Goal: Task Accomplishment & Management: Use online tool/utility

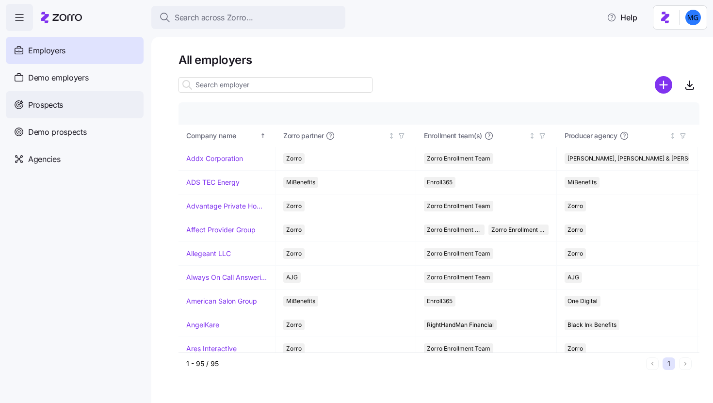
click at [103, 104] on div "Prospects" at bounding box center [75, 104] width 138 height 27
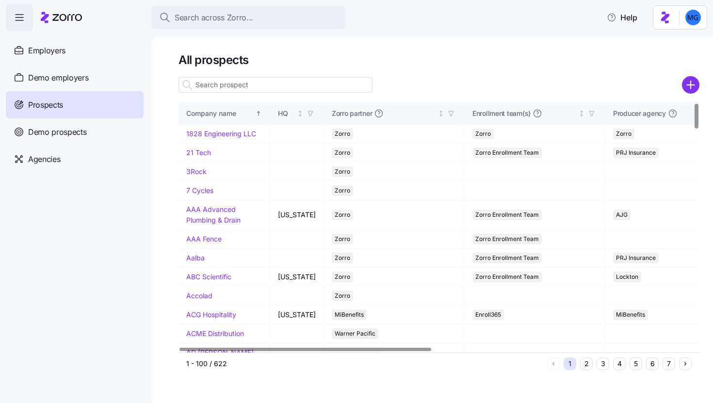
click at [254, 85] on input at bounding box center [276, 85] width 194 height 16
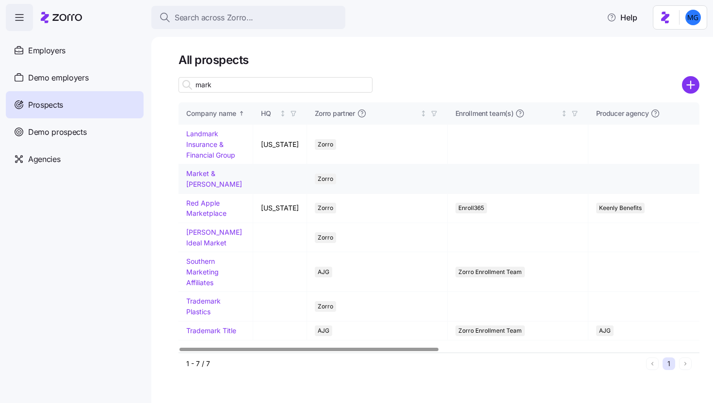
type input "mark"
click at [224, 175] on link "Market & Johnson" at bounding box center [214, 178] width 56 height 19
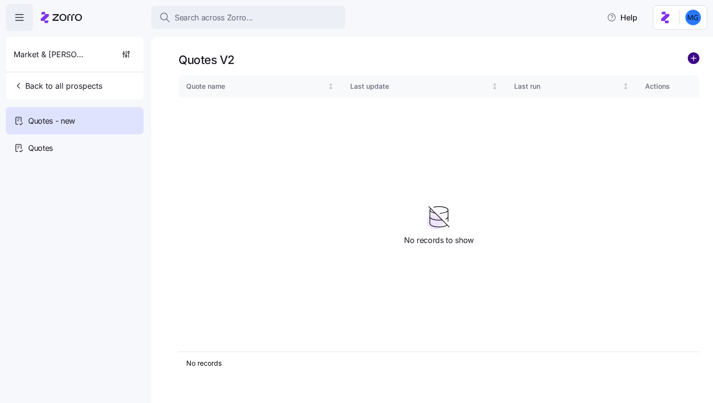
click at [698, 57] on circle "add icon" at bounding box center [694, 58] width 11 height 11
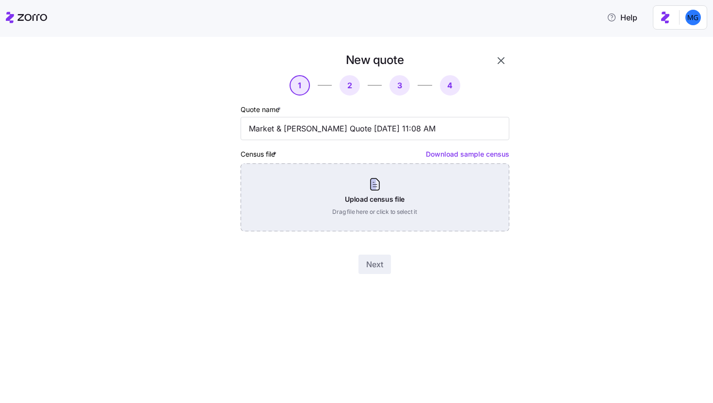
click at [391, 190] on div "Upload census file Drag file here or click to select it" at bounding box center [375, 198] width 269 height 68
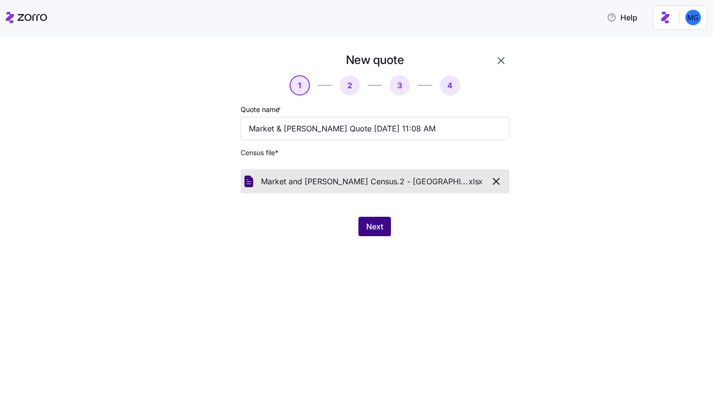
click at [377, 228] on span "Next" at bounding box center [374, 227] width 17 height 12
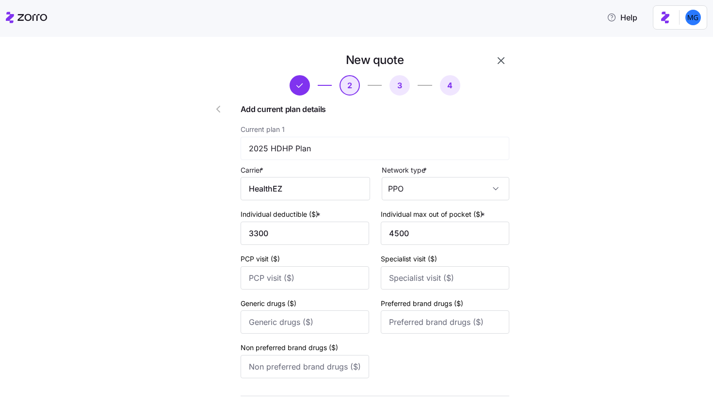
scroll to position [355, 0]
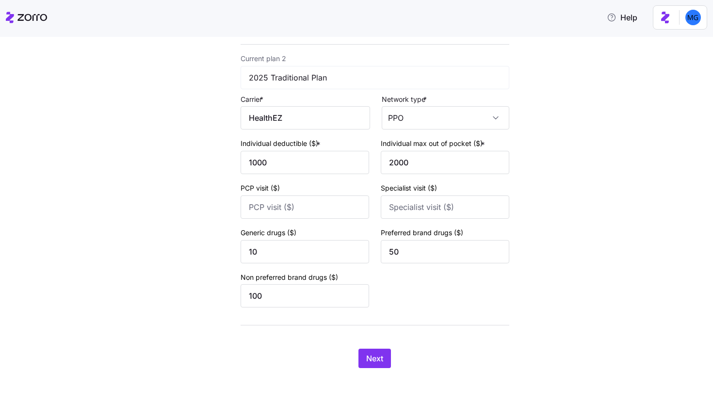
click at [375, 369] on div "New quote 2 3 4 Add current plan details Current plan 1 2025 HDHP Plan Carrier …" at bounding box center [364, 40] width 340 height 679
click at [375, 361] on span "Next" at bounding box center [374, 359] width 17 height 12
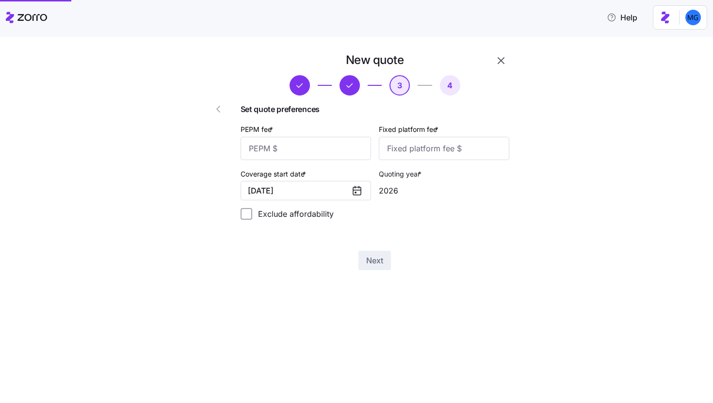
scroll to position [0, 0]
click at [345, 154] on input "PEPM fee *" at bounding box center [306, 148] width 131 height 23
type input "55"
click at [413, 155] on input "Fixed platform fee *" at bounding box center [444, 148] width 131 height 23
type input "100"
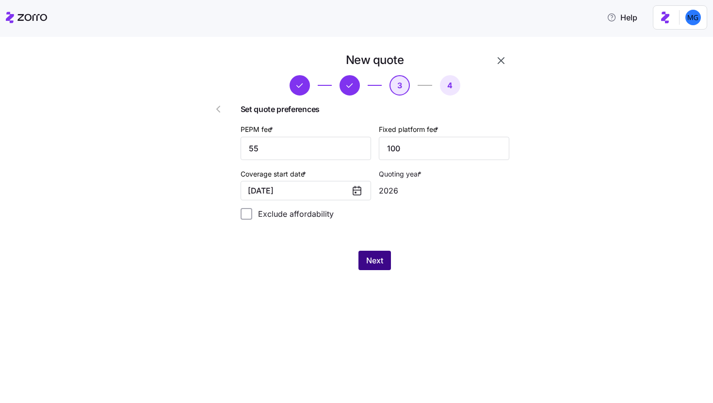
click at [379, 259] on span "Next" at bounding box center [374, 261] width 17 height 12
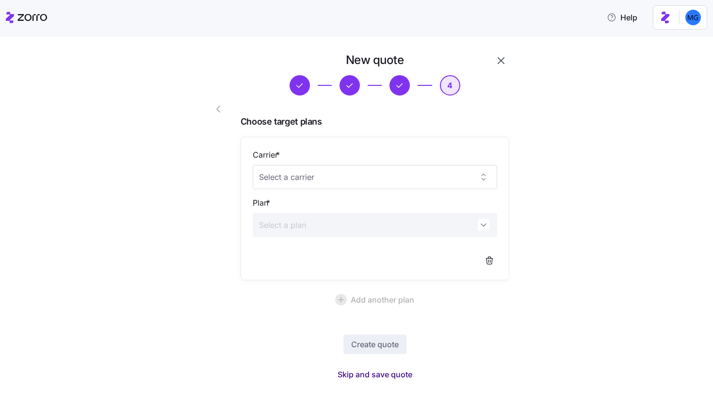
click at [390, 373] on span "Skip and save quote" at bounding box center [375, 375] width 75 height 12
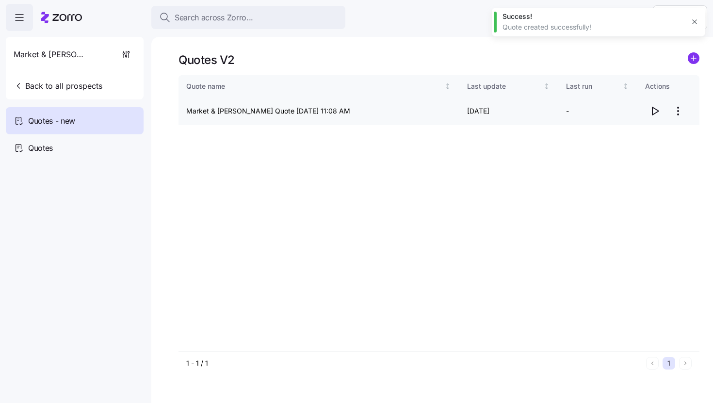
click at [657, 111] on icon "button" at bounding box center [655, 111] width 12 height 12
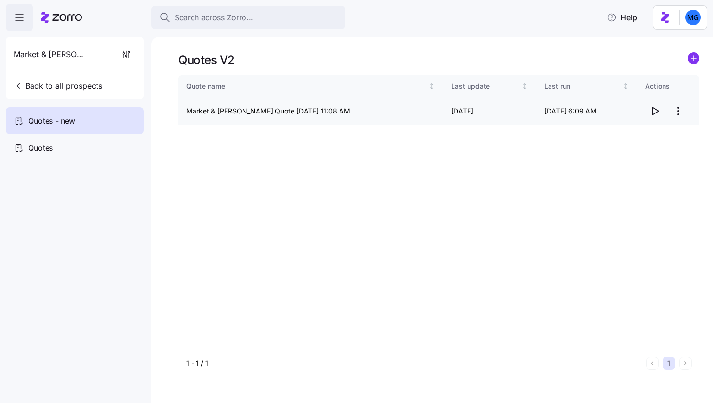
click at [676, 105] on html "Search across Zorro... Help Market & Johnson Back to all prospects Quotes - new…" at bounding box center [356, 198] width 713 height 397
click at [666, 148] on div "Delete quote" at bounding box center [639, 151] width 89 height 16
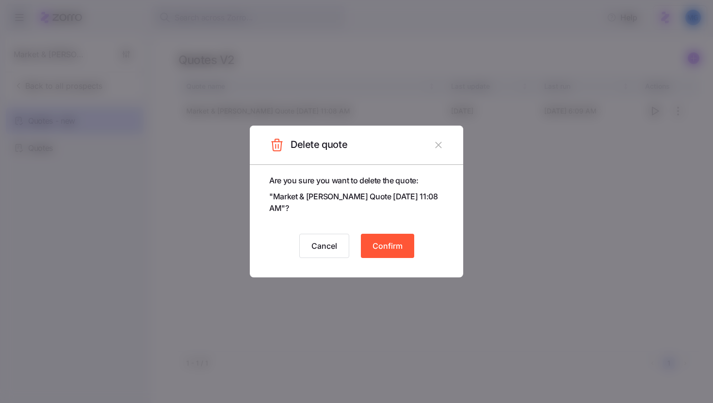
click at [437, 147] on icon "button" at bounding box center [438, 145] width 11 height 11
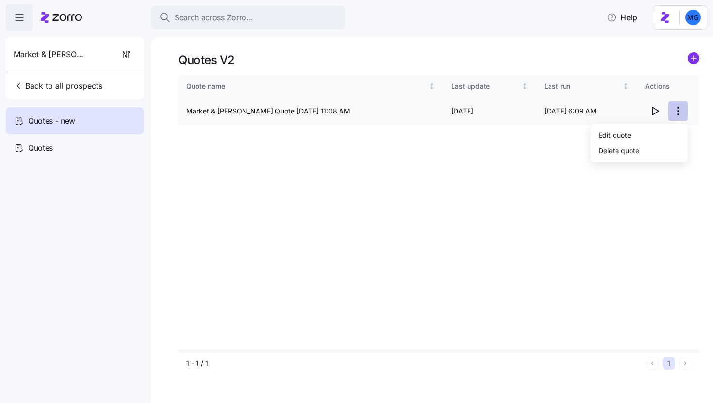
click at [679, 106] on html "Search across Zorro... Help Market & Johnson Back to all prospects Quotes - new…" at bounding box center [356, 198] width 713 height 397
click at [662, 138] on div "Edit quote" at bounding box center [639, 135] width 89 height 16
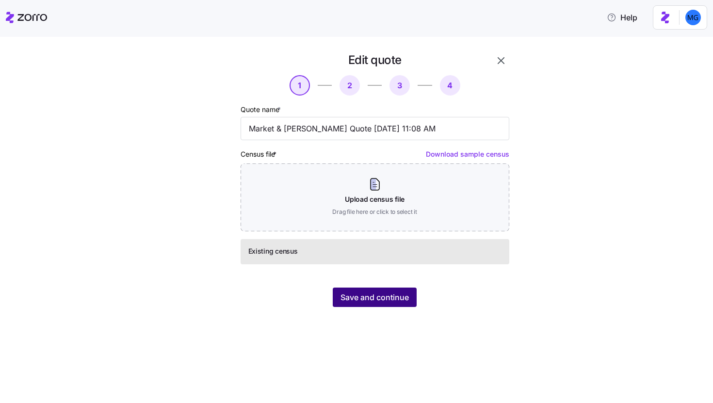
click at [389, 290] on button "Save and continue" at bounding box center [375, 297] width 84 height 19
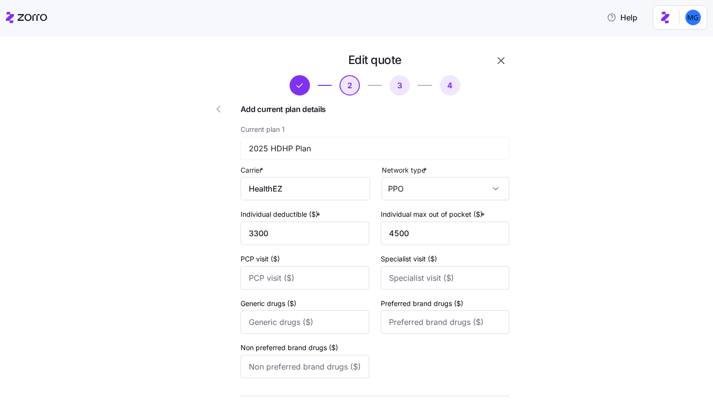
scroll to position [355, 0]
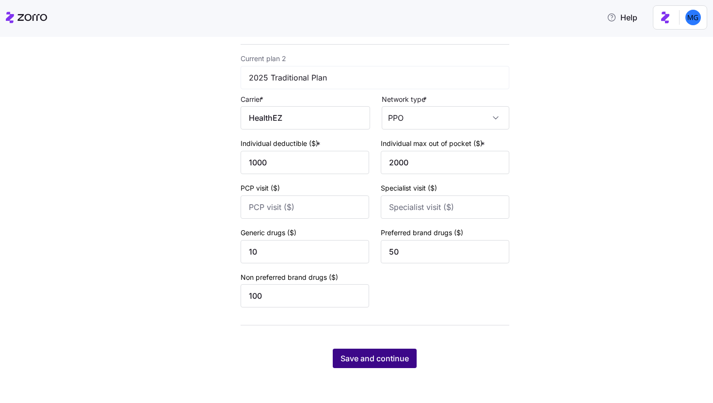
click at [385, 360] on span "Save and continue" at bounding box center [375, 359] width 68 height 12
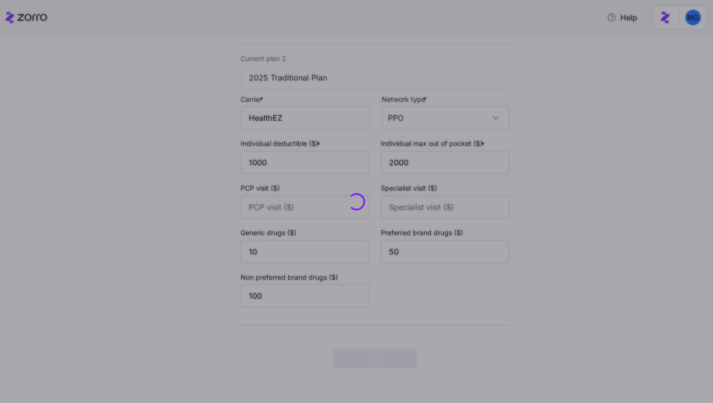
scroll to position [0, 0]
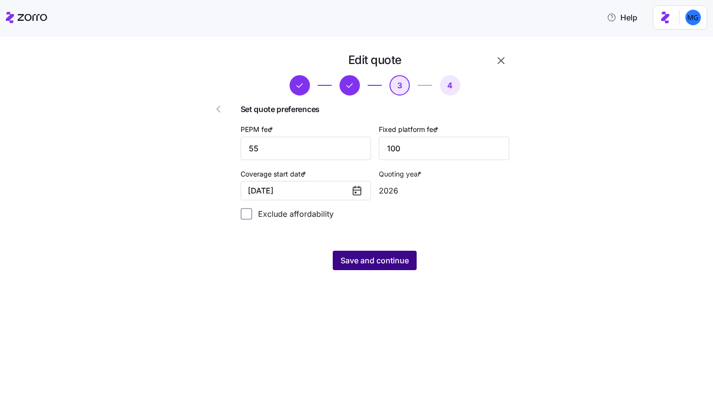
click at [398, 269] on button "Save and continue" at bounding box center [375, 260] width 84 height 19
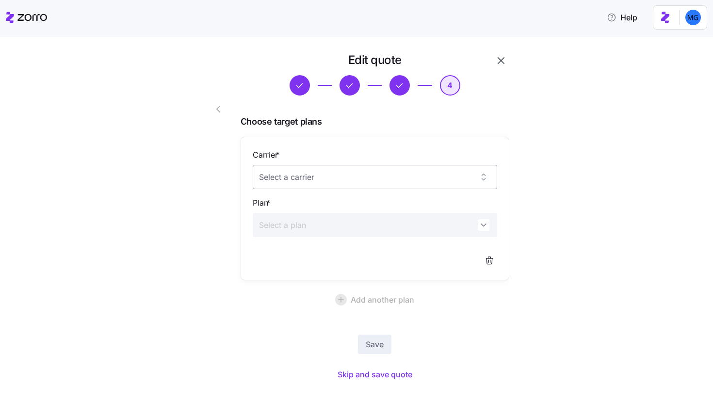
click at [433, 175] on input "Carrier *" at bounding box center [375, 177] width 245 height 24
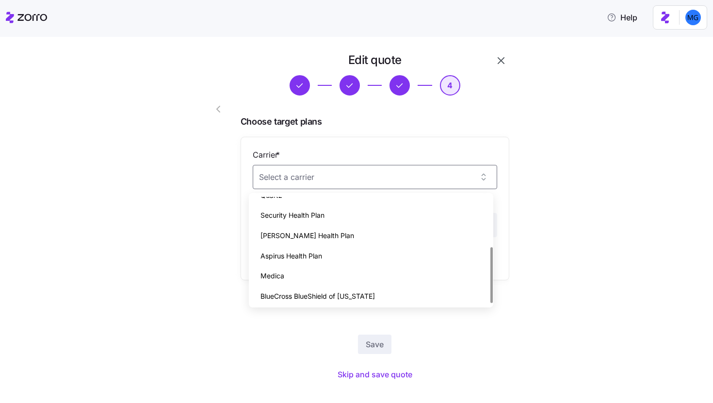
scroll to position [95, 0]
click at [403, 215] on div "Security Health Plan" at bounding box center [371, 213] width 237 height 20
type input "Security Health Plan"
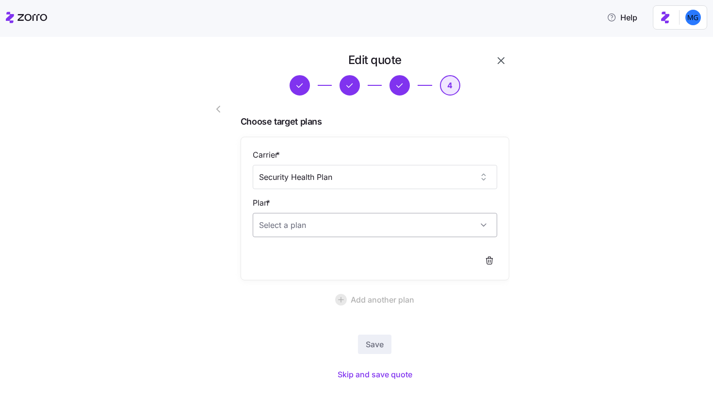
click at [392, 221] on input "Plan *" at bounding box center [375, 225] width 245 height 24
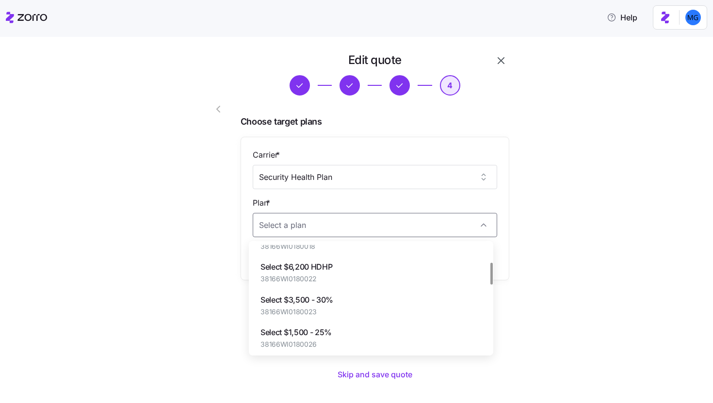
scroll to position [88, 0]
click at [395, 303] on div "Select $3,500 - 30% 38166WI0180023" at bounding box center [371, 304] width 237 height 33
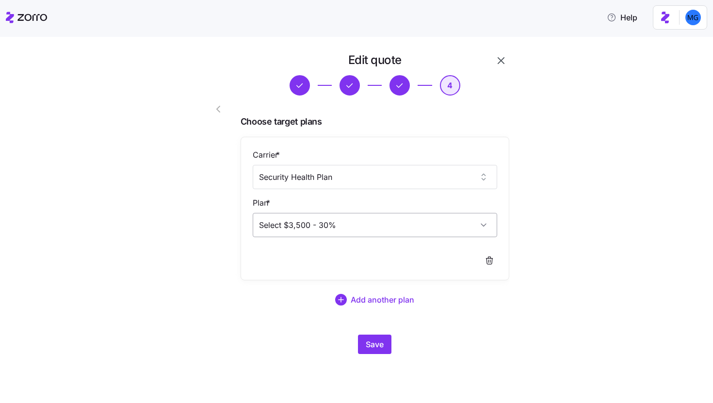
click at [379, 228] on input "Select $3,500 - 30%" at bounding box center [375, 225] width 245 height 24
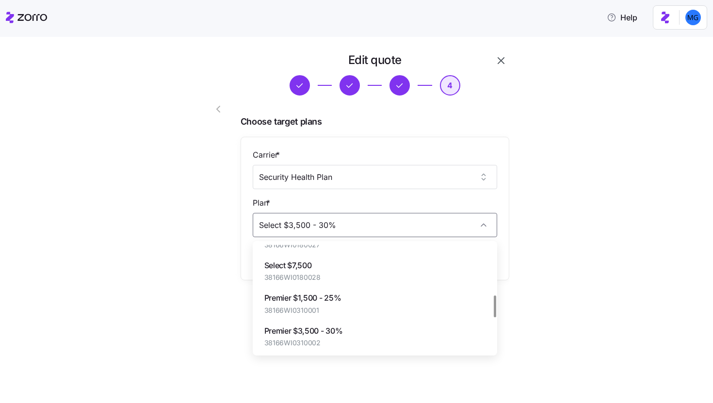
scroll to position [248, 0]
click at [387, 296] on div "Premier $3,500 - 30% 38166WI0310002" at bounding box center [375, 307] width 237 height 33
type input "Premier $3,500 - 30%"
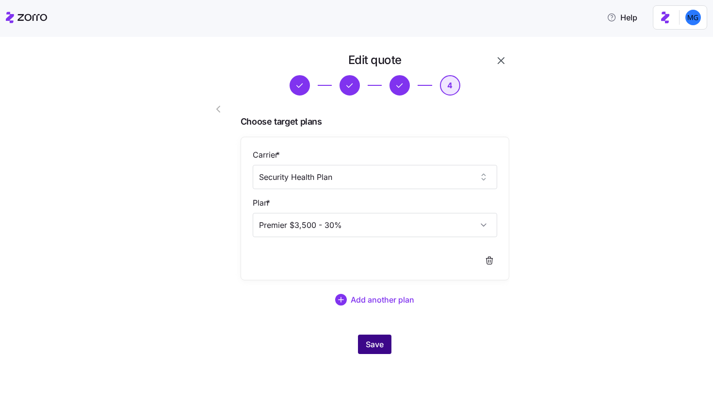
click at [375, 338] on button "Save" at bounding box center [374, 344] width 33 height 19
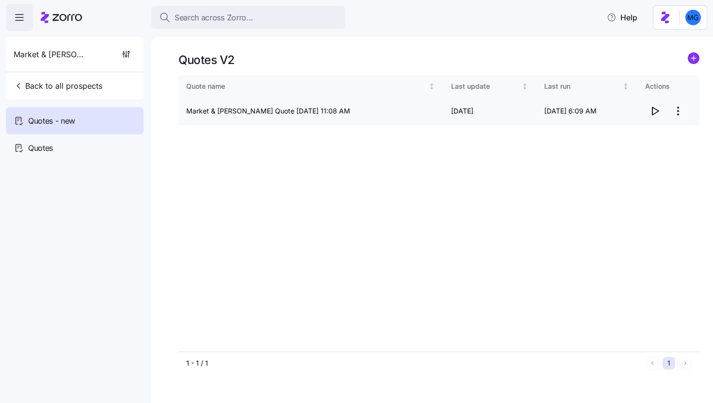
click at [653, 114] on icon "button" at bounding box center [656, 111] width 6 height 8
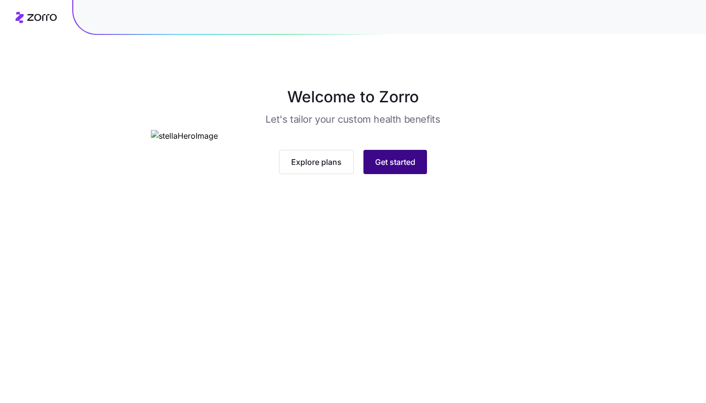
click at [394, 168] on span "Get started" at bounding box center [395, 162] width 40 height 12
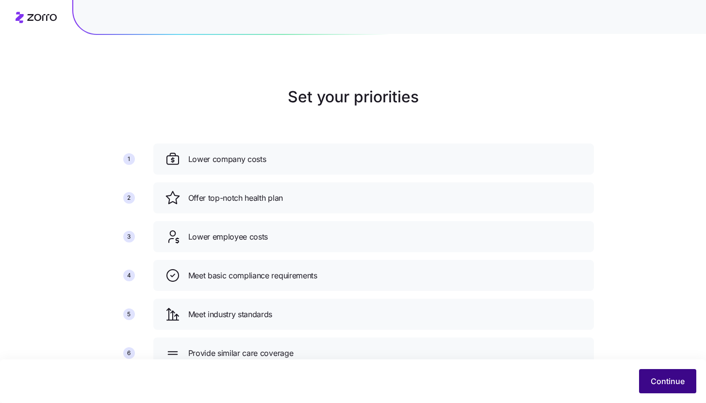
click at [682, 374] on button "Continue" at bounding box center [667, 381] width 57 height 24
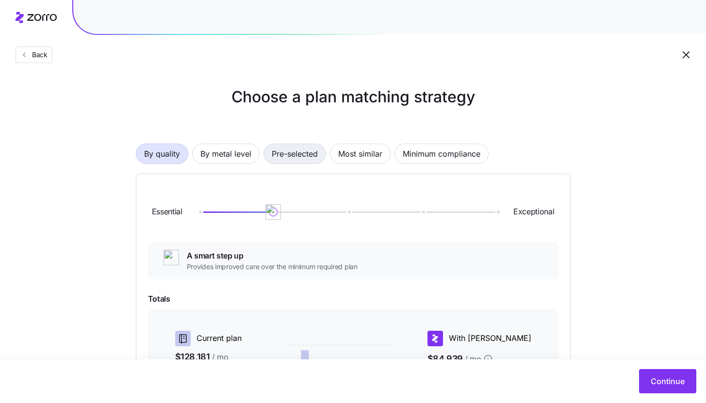
click at [301, 155] on span "Pre-selected" at bounding box center [295, 153] width 46 height 19
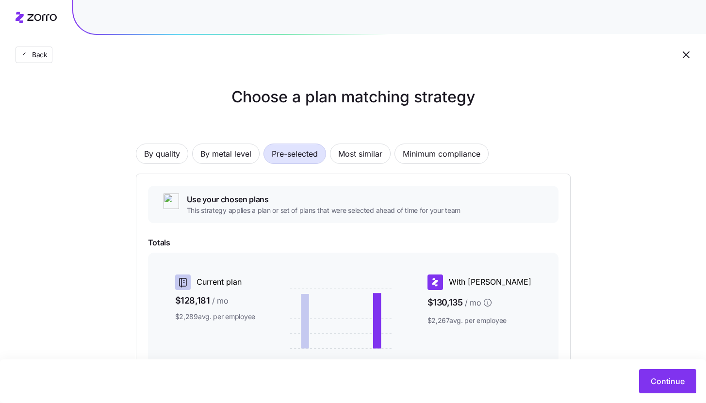
click at [250, 213] on span "This strategy applies a plan or set of plans that were selected ahead of time f…" at bounding box center [324, 211] width 274 height 10
click at [42, 56] on span "Back" at bounding box center [37, 55] width 19 height 10
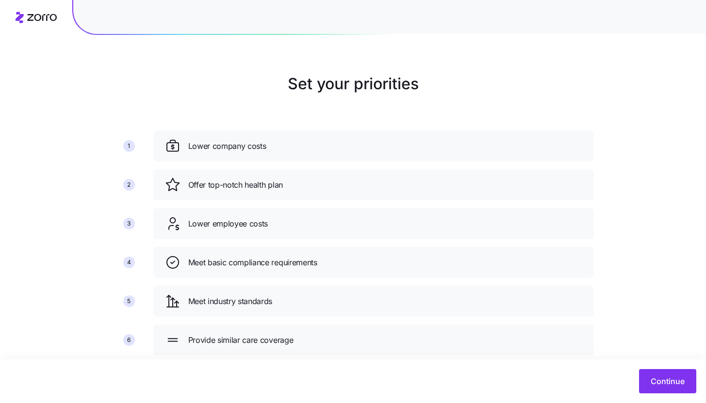
scroll to position [35, 0]
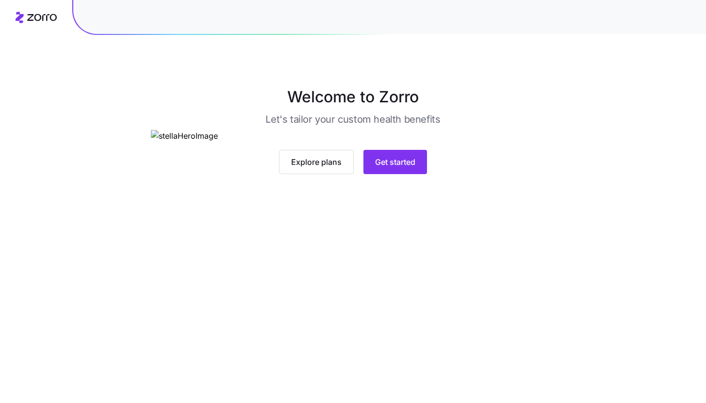
click at [343, 359] on main "Welcome to Zorro Let's tailor your custom health benefits Explore plans Get sta…" at bounding box center [353, 201] width 706 height 403
click at [338, 168] on span "Explore plans" at bounding box center [316, 162] width 50 height 12
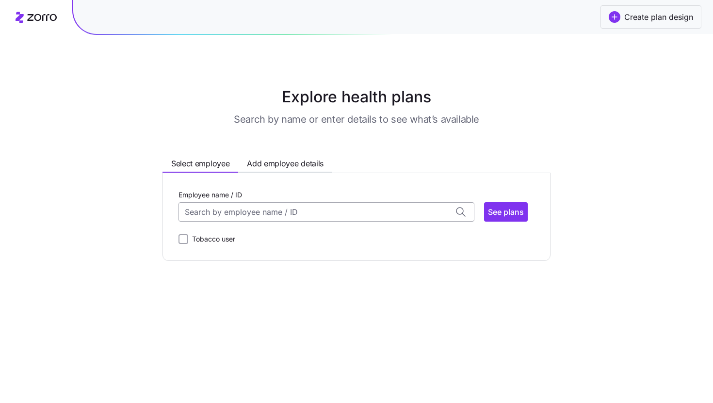
click at [296, 213] on input "Employee name / ID" at bounding box center [327, 211] width 296 height 19
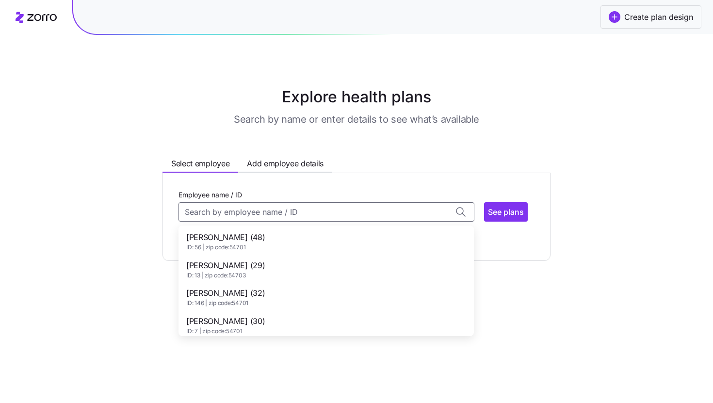
click at [301, 238] on div "Aaron Graveen (48) ID: 56 | zip code: 54701" at bounding box center [327, 242] width 292 height 28
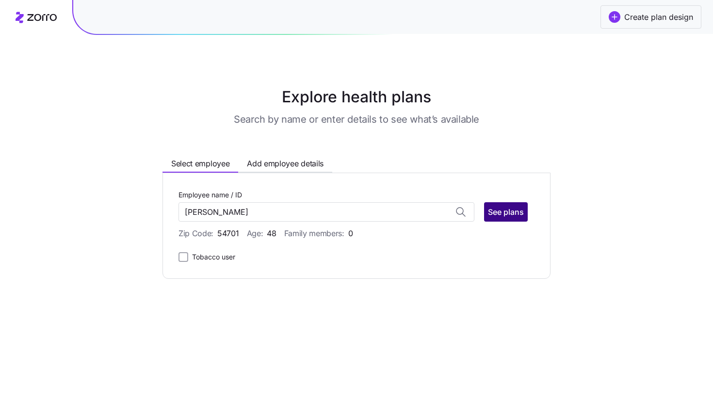
click at [526, 216] on button "See plans" at bounding box center [506, 211] width 44 height 19
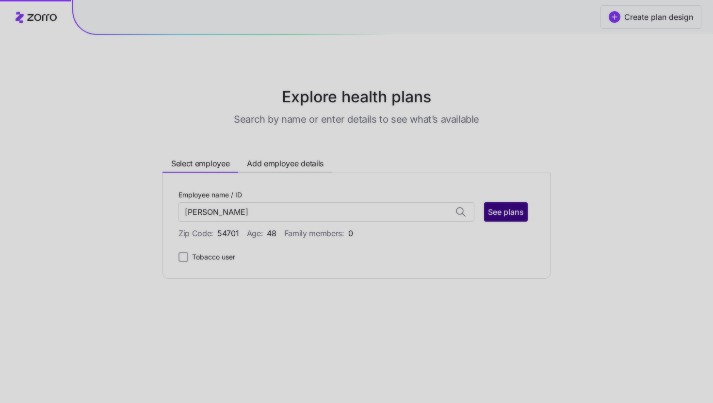
type input "Aaron Graveen (ID: 56)"
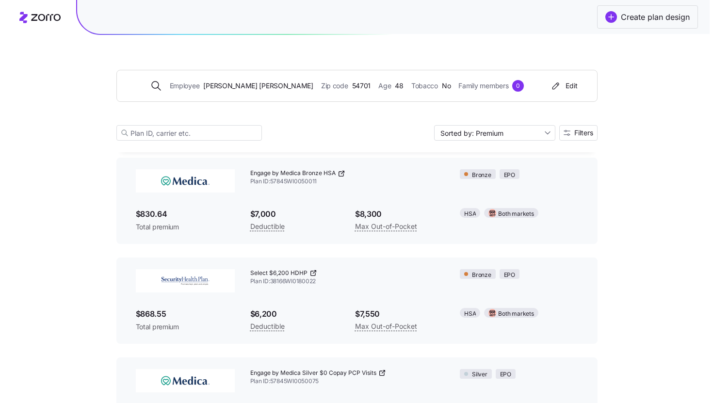
scroll to position [462, 0]
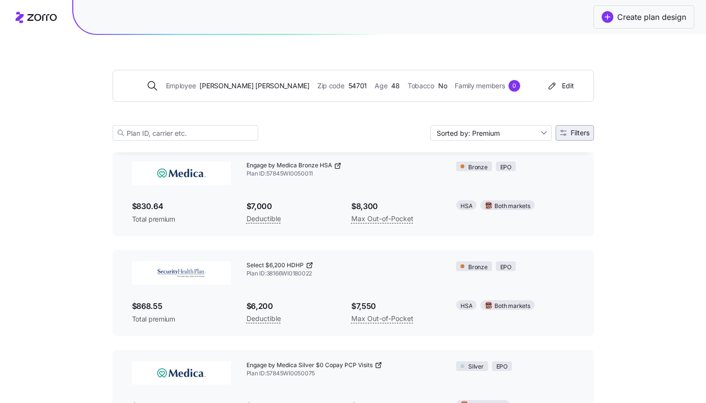
click at [572, 126] on button "Filters" at bounding box center [575, 133] width 38 height 16
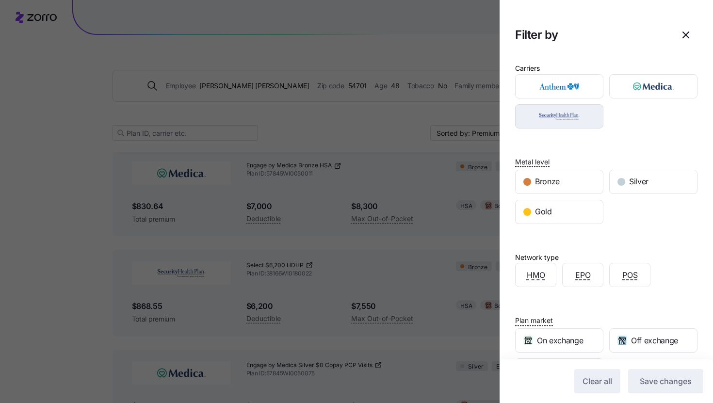
click at [563, 128] on button "button" at bounding box center [559, 116] width 88 height 24
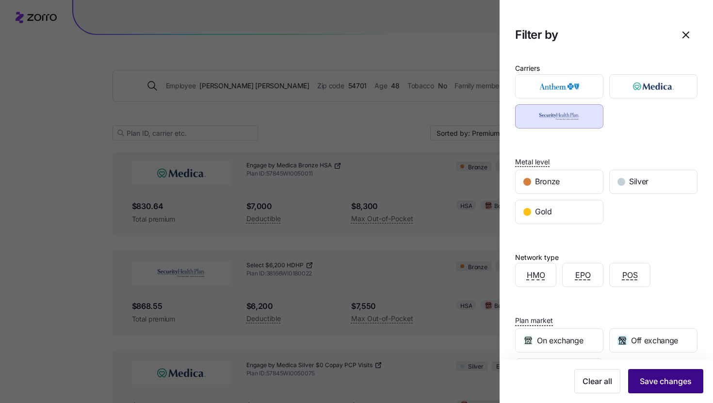
click at [657, 381] on span "Save changes" at bounding box center [666, 382] width 52 height 12
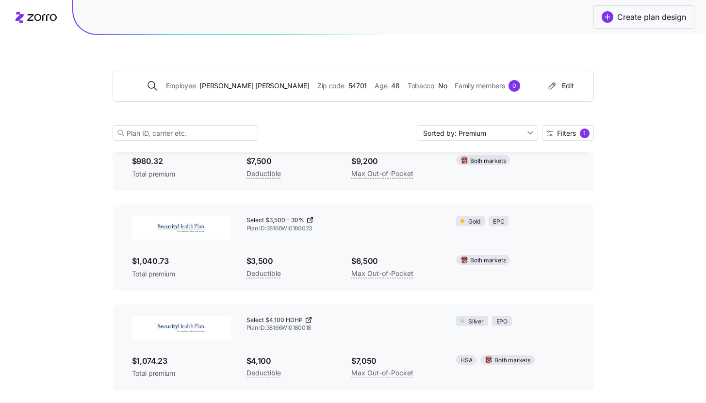
scroll to position [620, 0]
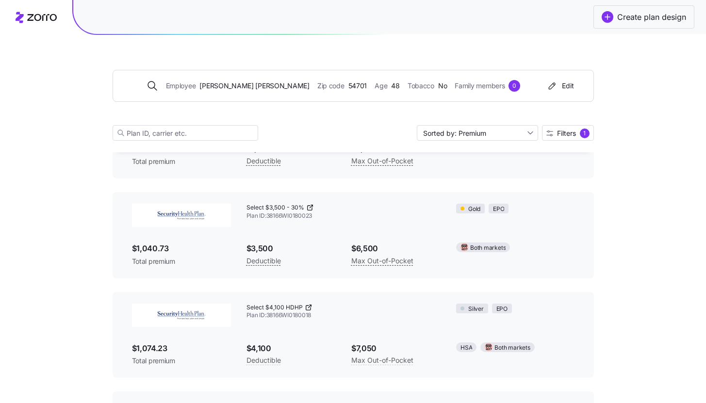
click at [203, 211] on img at bounding box center [181, 215] width 99 height 23
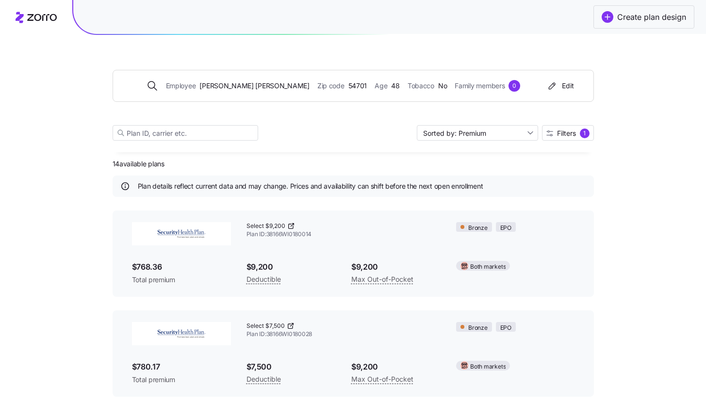
scroll to position [0, 0]
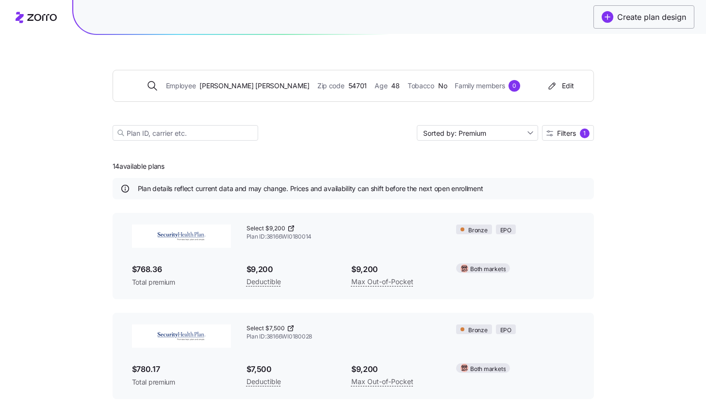
click at [642, 17] on span "Create plan design" at bounding box center [651, 17] width 69 height 12
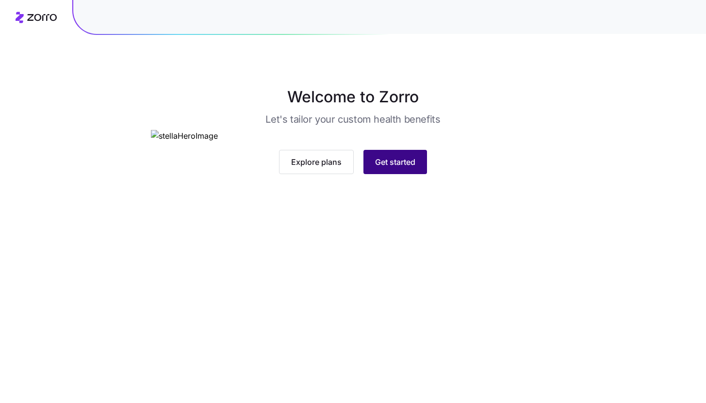
click at [419, 174] on button "Get started" at bounding box center [395, 162] width 64 height 24
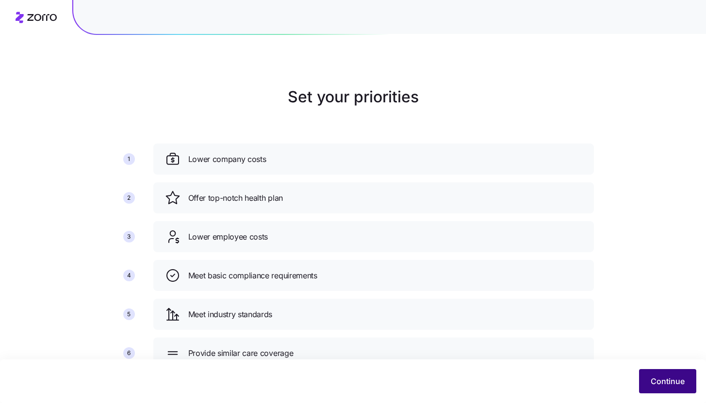
click at [650, 388] on button "Continue" at bounding box center [667, 381] width 57 height 24
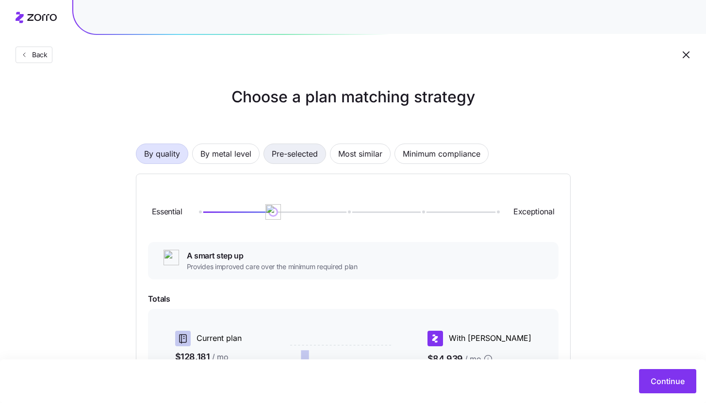
click at [303, 156] on span "Pre-selected" at bounding box center [295, 153] width 46 height 19
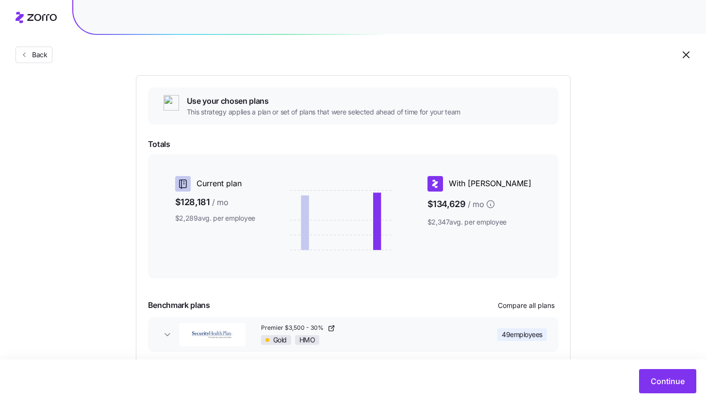
scroll to position [145, 0]
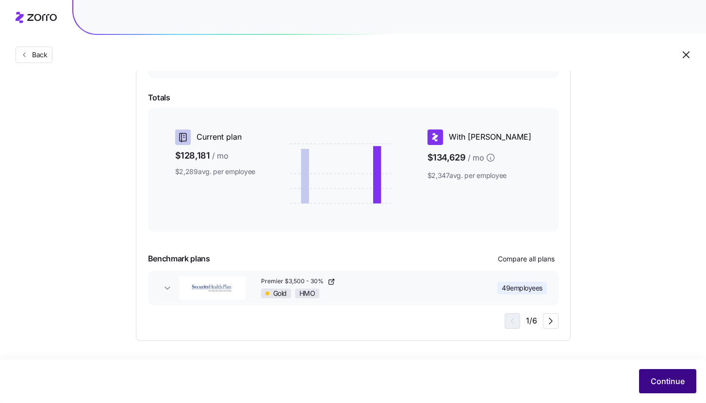
click at [656, 378] on span "Continue" at bounding box center [668, 382] width 34 height 12
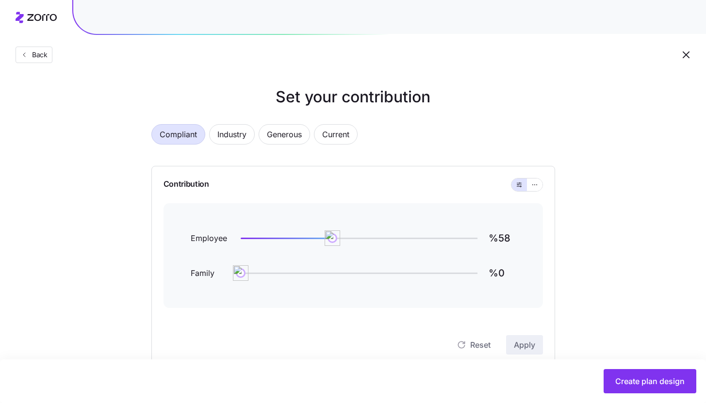
click at [533, 195] on div "Contribution" at bounding box center [353, 184] width 379 height 37
click at [535, 190] on button "button" at bounding box center [535, 185] width 16 height 13
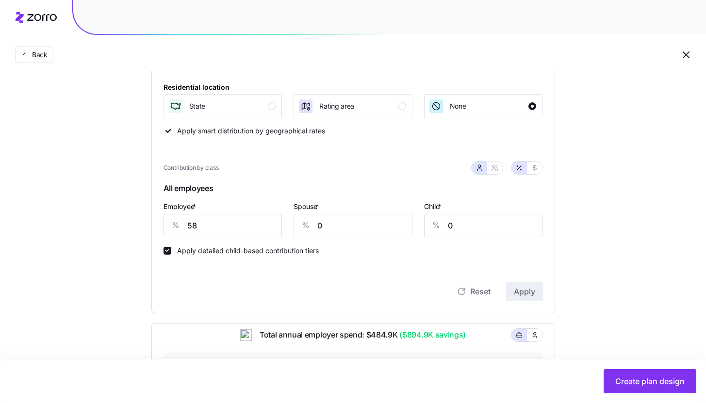
scroll to position [140, 0]
click at [268, 106] on div "button" at bounding box center [272, 106] width 8 height 8
click at [244, 227] on input "58" at bounding box center [223, 225] width 119 height 23
type input "95"
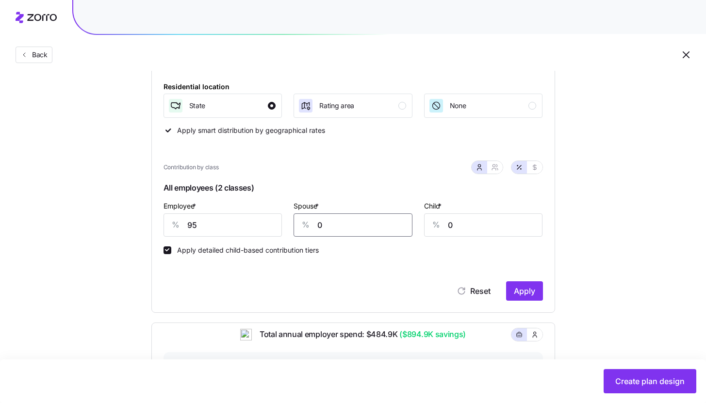
click at [333, 229] on input "0" at bounding box center [353, 225] width 119 height 23
type input "95"
type input "0"
type input "95"
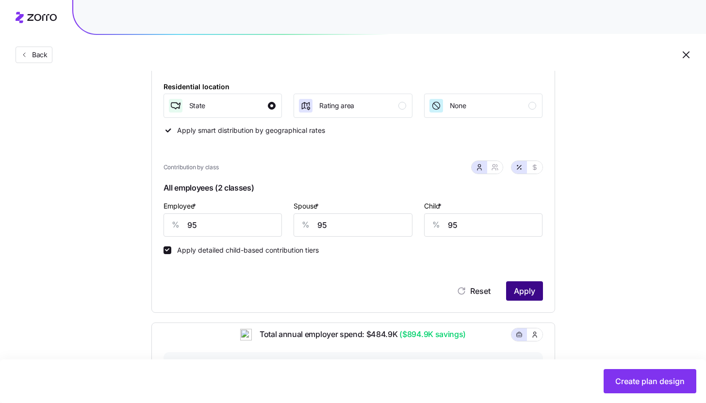
click at [535, 286] on button "Apply" at bounding box center [524, 290] width 37 height 19
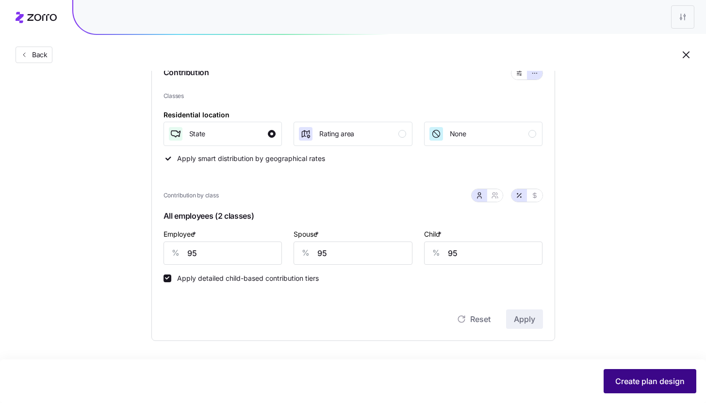
click at [655, 384] on span "Create plan design" at bounding box center [649, 382] width 69 height 12
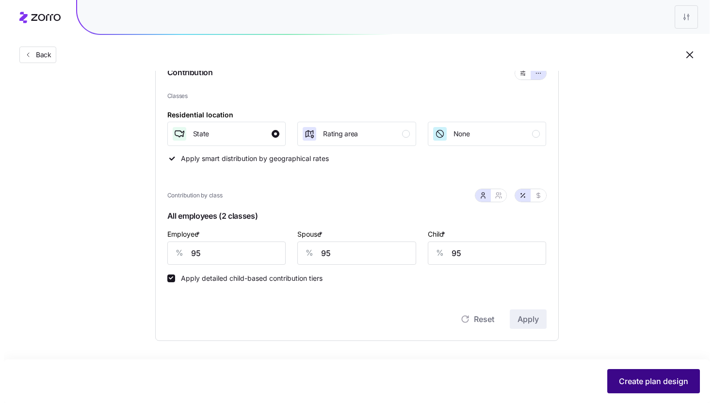
scroll to position [0, 0]
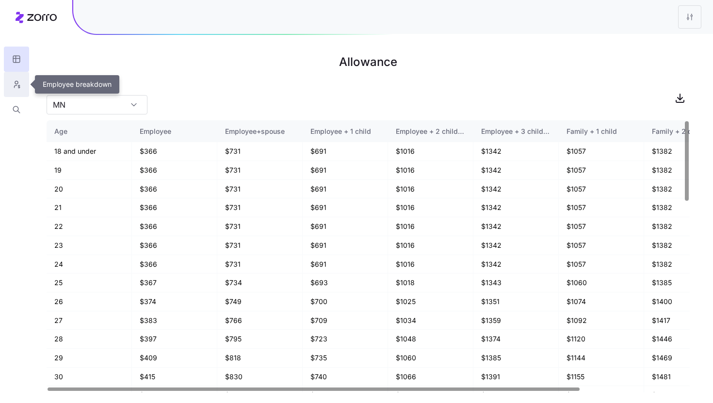
click at [25, 86] on button "button" at bounding box center [16, 84] width 25 height 25
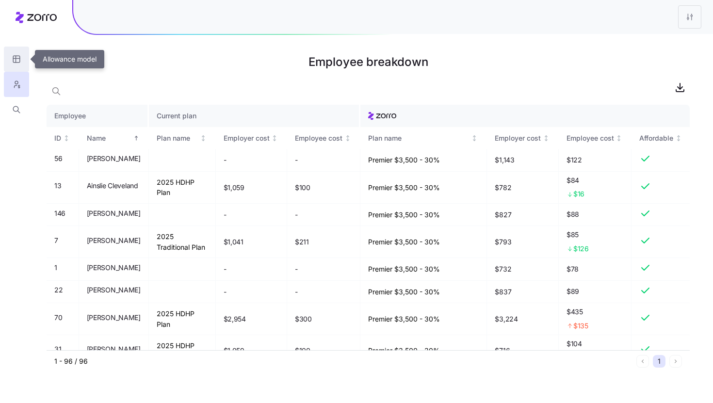
click at [12, 61] on icon "button" at bounding box center [16, 59] width 9 height 10
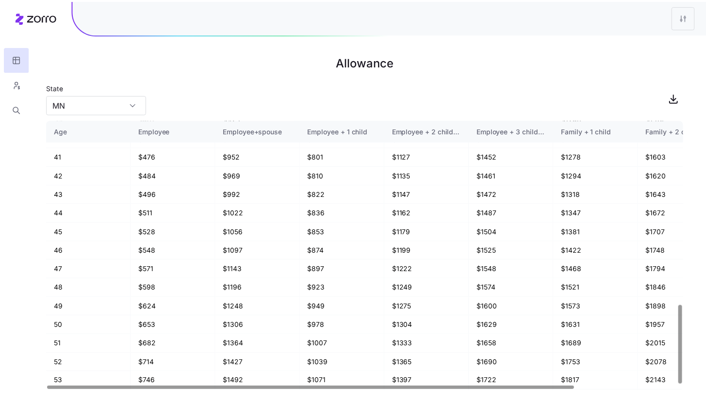
scroll to position [632, 0]
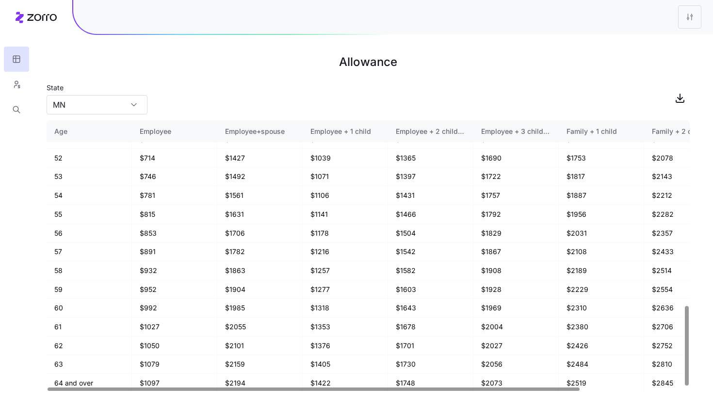
drag, startPoint x: 677, startPoint y: 20, endPoint x: 684, endPoint y: 20, distance: 6.3
click at [677, 19] on div at bounding box center [393, 17] width 640 height 34
click at [685, 20] on html "Allowance State [US_STATE] Age Employee Employee+spouse Employee + 1 child Empl…" at bounding box center [356, 201] width 713 height 403
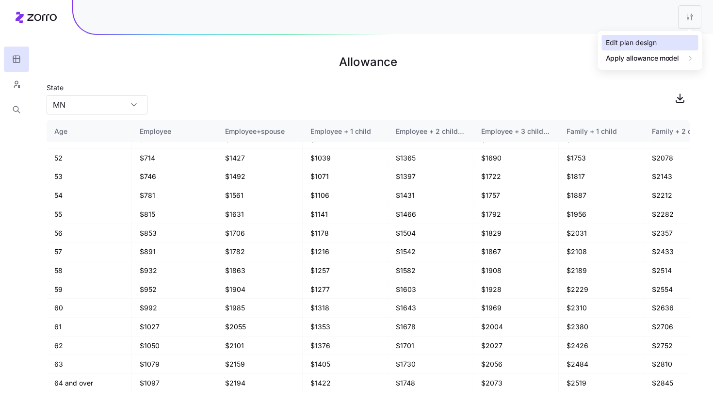
click at [673, 49] on div "Edit plan design" at bounding box center [650, 43] width 97 height 16
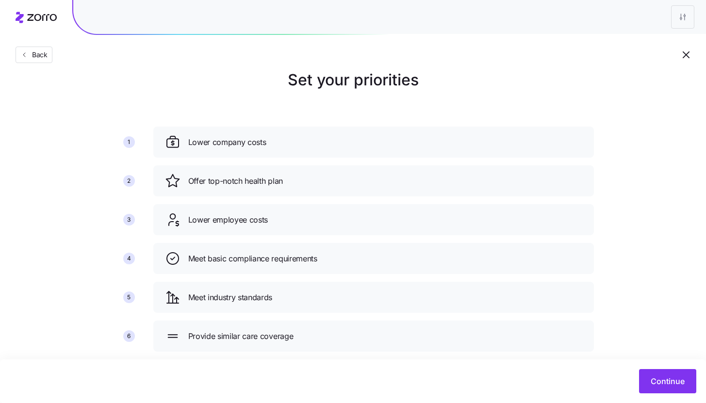
scroll to position [35, 0]
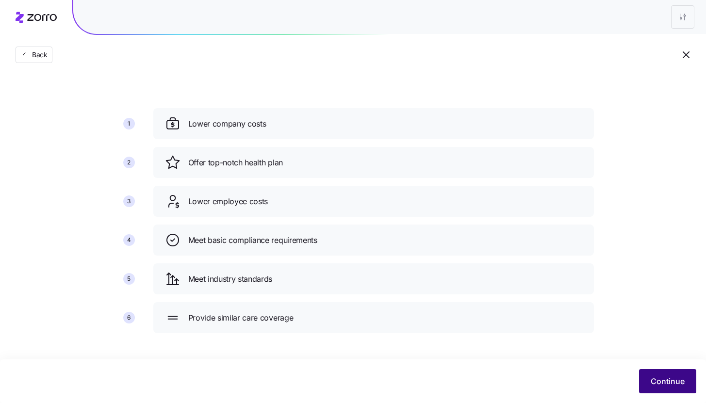
click at [667, 385] on span "Continue" at bounding box center [668, 382] width 34 height 12
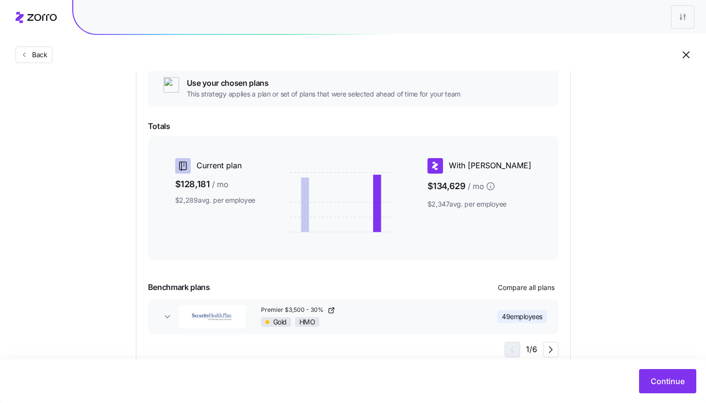
scroll to position [145, 0]
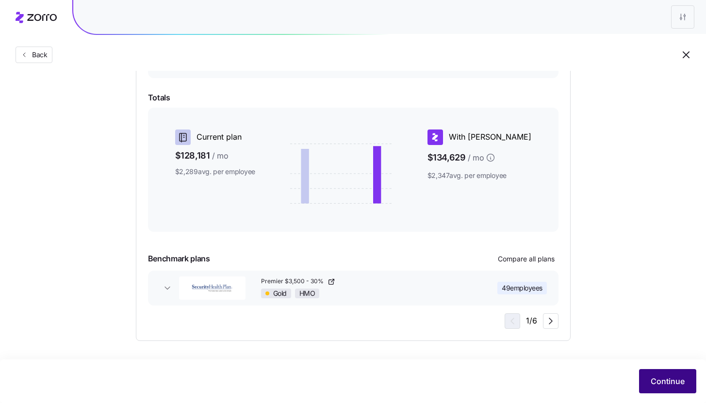
click at [669, 380] on span "Continue" at bounding box center [668, 382] width 34 height 12
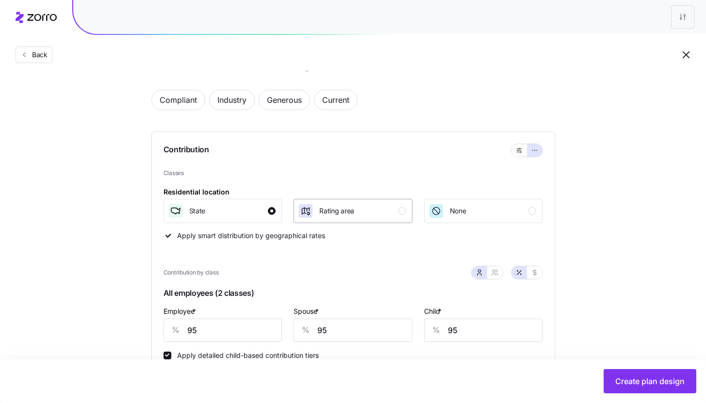
click at [396, 209] on div "Rating area" at bounding box center [352, 211] width 108 height 16
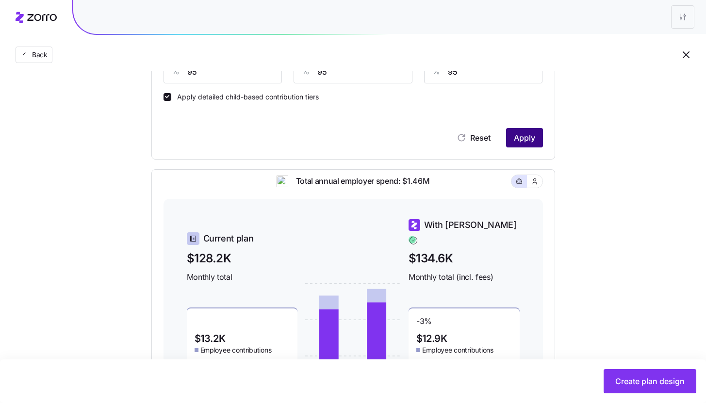
click at [528, 142] on span "Apply" at bounding box center [524, 138] width 21 height 12
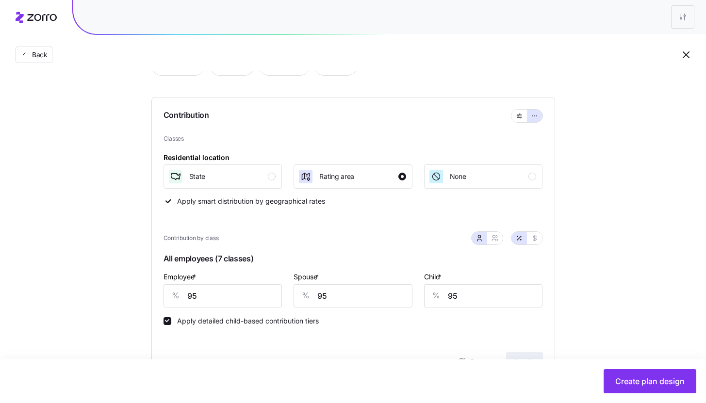
scroll to position [7, 0]
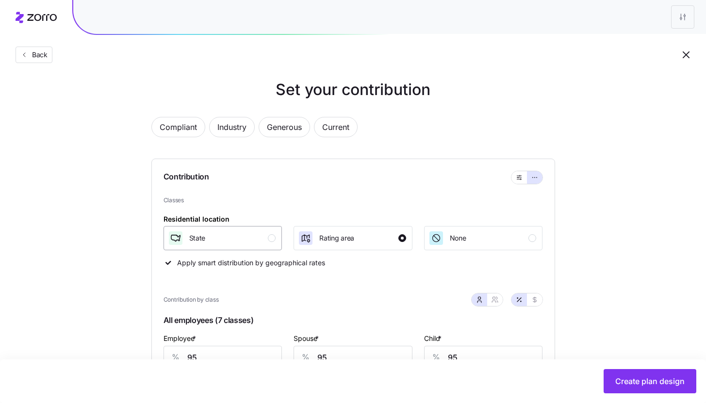
click at [223, 235] on div "State" at bounding box center [222, 238] width 108 height 16
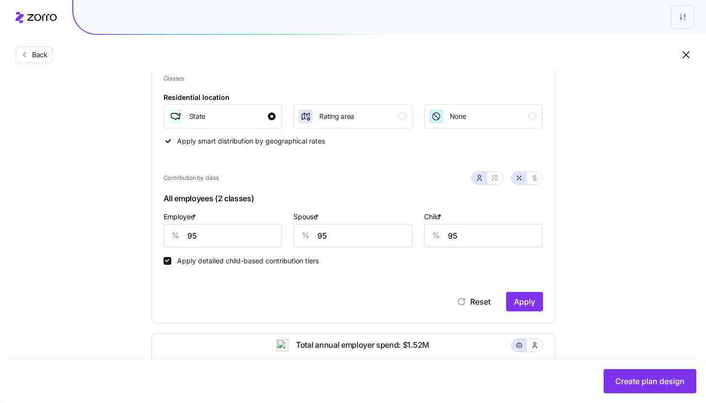
scroll to position [197, 0]
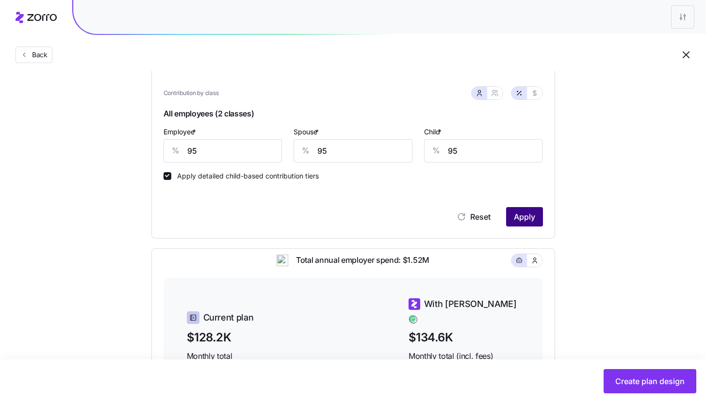
click at [532, 224] on button "Apply" at bounding box center [524, 216] width 37 height 19
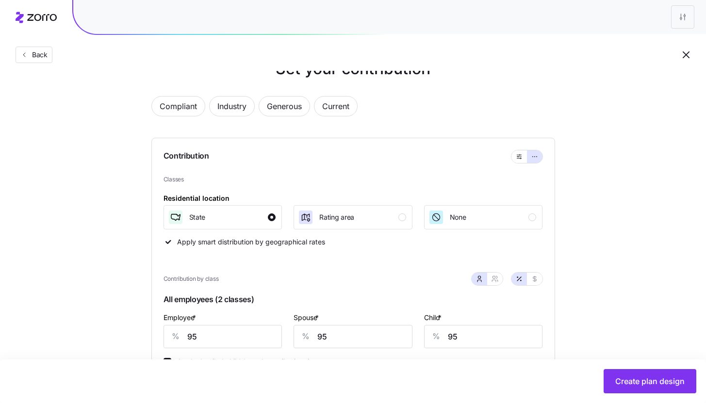
scroll to position [0, 0]
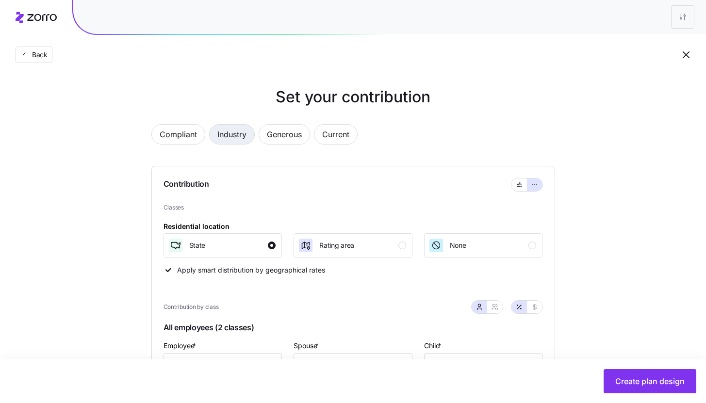
click at [232, 139] on span "Industry" at bounding box center [231, 134] width 29 height 19
type input "58"
type input "44"
click at [269, 247] on div "button" at bounding box center [272, 246] width 8 height 8
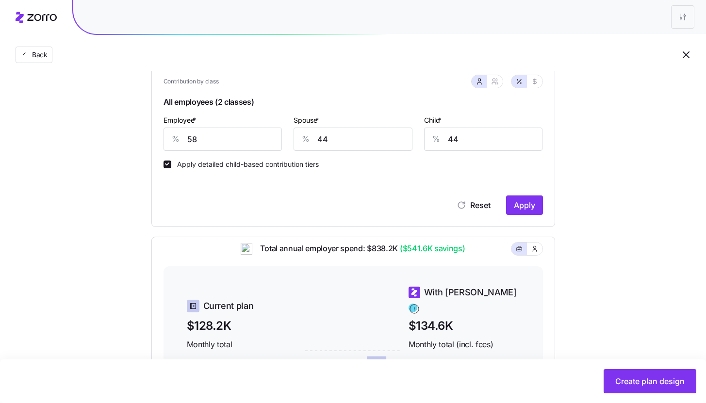
scroll to position [225, 0]
click at [242, 142] on input "58" at bounding box center [223, 139] width 119 height 23
type input "95"
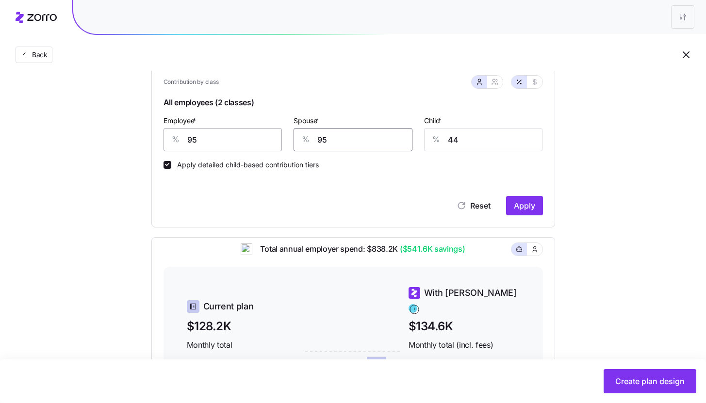
type input "95"
click at [521, 202] on span "Apply" at bounding box center [524, 206] width 21 height 12
